Goal: Find specific page/section: Find specific page/section

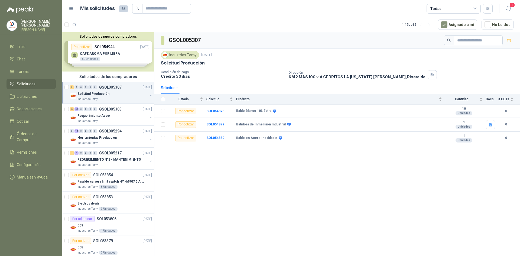
drag, startPoint x: 0, startPoint y: 0, endPoint x: 37, endPoint y: 82, distance: 89.6
click at [37, 82] on li "Solicitudes" at bounding box center [31, 84] width 43 height 6
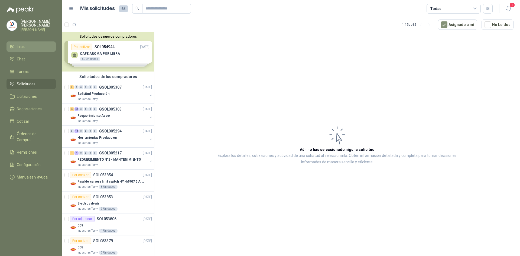
click at [26, 48] on link "Inicio" at bounding box center [30, 46] width 49 height 10
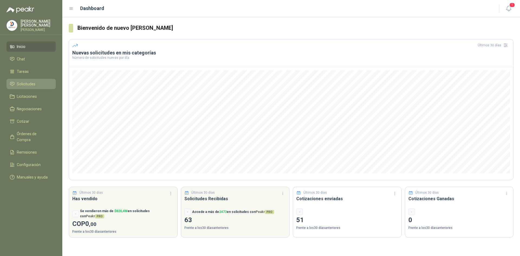
click at [28, 84] on span "Solicitudes" at bounding box center [26, 84] width 19 height 6
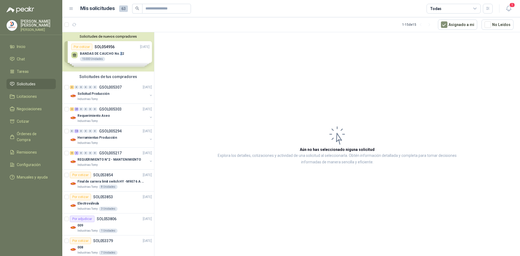
click at [118, 51] on div "Solicitudes de nuevos compradores Por cotizar SOL054956 [DATE] BANDAS DE CAUCHO…" at bounding box center [108, 51] width 92 height 39
